Goal: Task Accomplishment & Management: Use online tool/utility

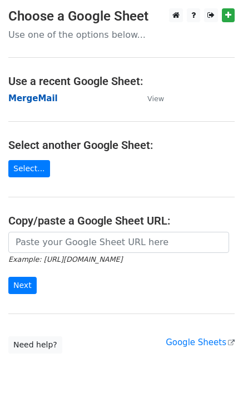
click at [38, 96] on strong "MergeMail" at bounding box center [32, 98] width 49 height 10
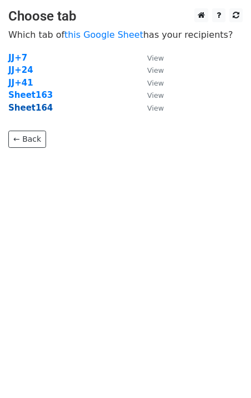
click at [25, 107] on strong "Sheet164" at bounding box center [30, 108] width 44 height 10
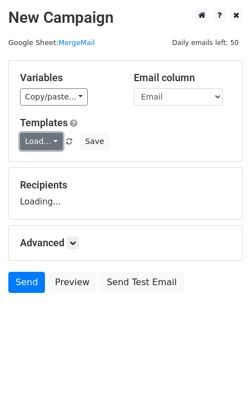
click at [48, 137] on link "Load..." at bounding box center [41, 141] width 43 height 17
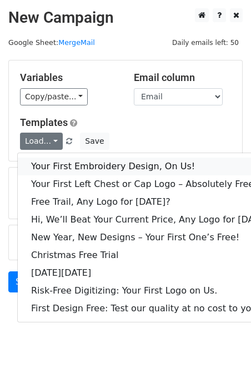
click at [63, 167] on link "Your First Embroidery Design, On Us!" at bounding box center [152, 167] width 268 height 18
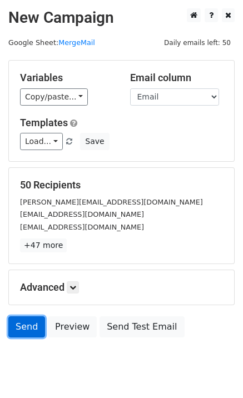
click at [22, 328] on link "Send" at bounding box center [26, 326] width 37 height 21
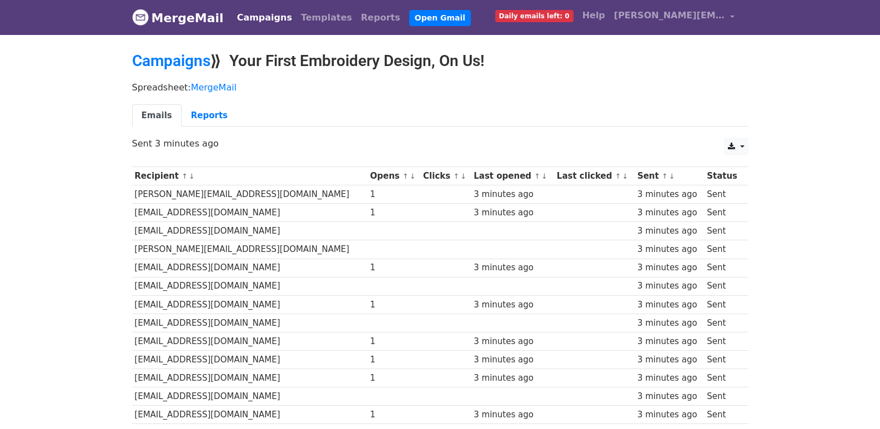
scroll to position [740, 0]
